Goal: Task Accomplishment & Management: Complete application form

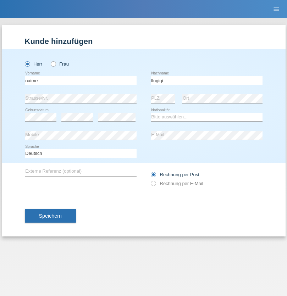
type input "llugiqi"
select select "CH"
radio input "true"
click at [81, 80] on input "text" at bounding box center [81, 80] width 112 height 9
type input "Shaban"
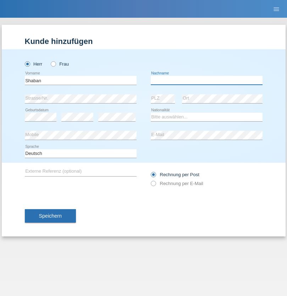
click at [206, 80] on input "text" at bounding box center [207, 80] width 112 height 9
type input "llugiqi"
select select "CH"
radio input "true"
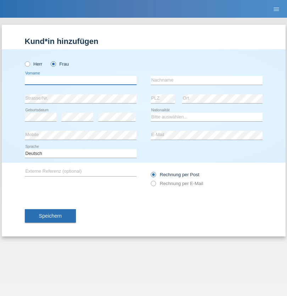
click at [81, 80] on input "text" at bounding box center [81, 80] width 112 height 9
type input "Silvia"
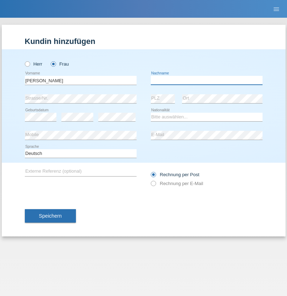
click at [206, 80] on input "text" at bounding box center [207, 80] width 112 height 9
type input "Patera"
select select "CH"
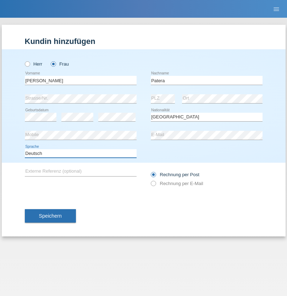
select select "en"
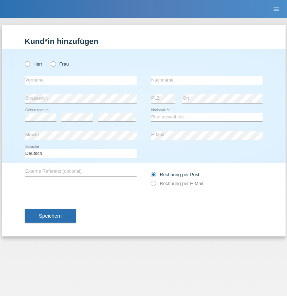
radio input "true"
click at [81, 80] on input "text" at bounding box center [81, 80] width 112 height 9
type input "Champing"
click at [206, 80] on input "text" at bounding box center [207, 80] width 112 height 9
type input "Malonga"
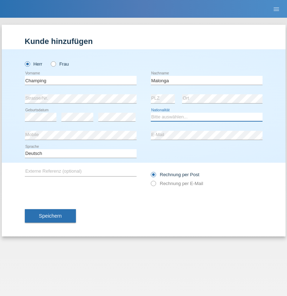
select select "CH"
radio input "true"
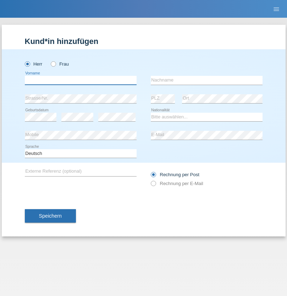
click at [81, 80] on input "text" at bounding box center [81, 80] width 112 height 9
type input "Djordjevic"
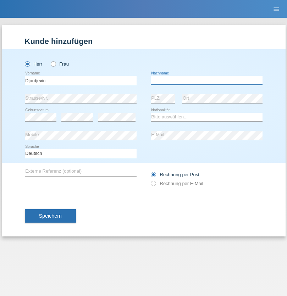
click at [206, 80] on input "text" at bounding box center [207, 80] width 112 height 9
type input "Radosav"
select select "RS"
select select "C"
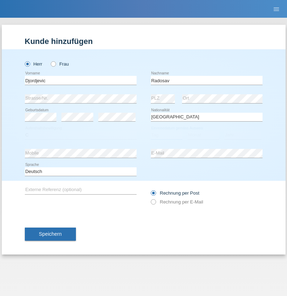
select select "10"
select select "03"
select select "1989"
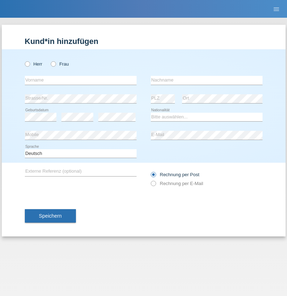
radio input "true"
click at [81, 80] on input "text" at bounding box center [81, 80] width 112 height 9
type input "[PERSON_NAME]"
click at [206, 80] on input "text" at bounding box center [207, 80] width 112 height 9
type input "Sakhi"
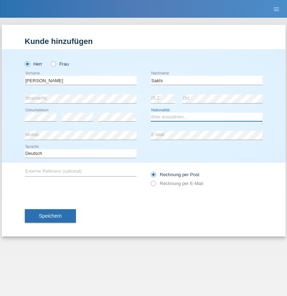
select select "IT"
select select "C"
select select "24"
select select "10"
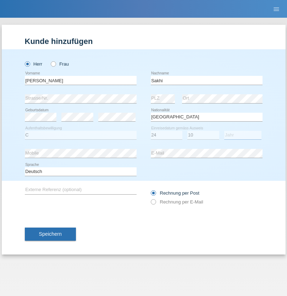
select select "2021"
